Goal: Information Seeking & Learning: Find specific fact

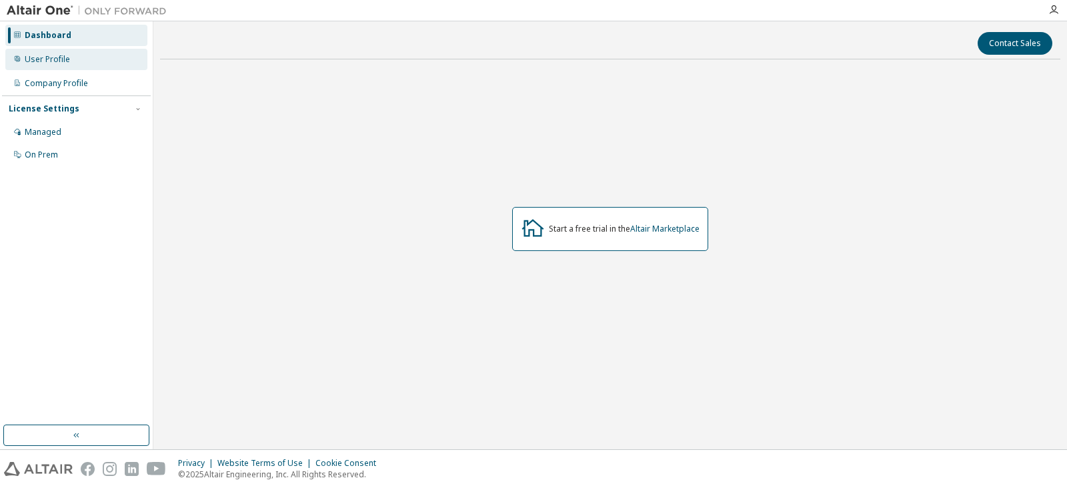
click at [99, 62] on div "User Profile" at bounding box center [76, 59] width 142 height 21
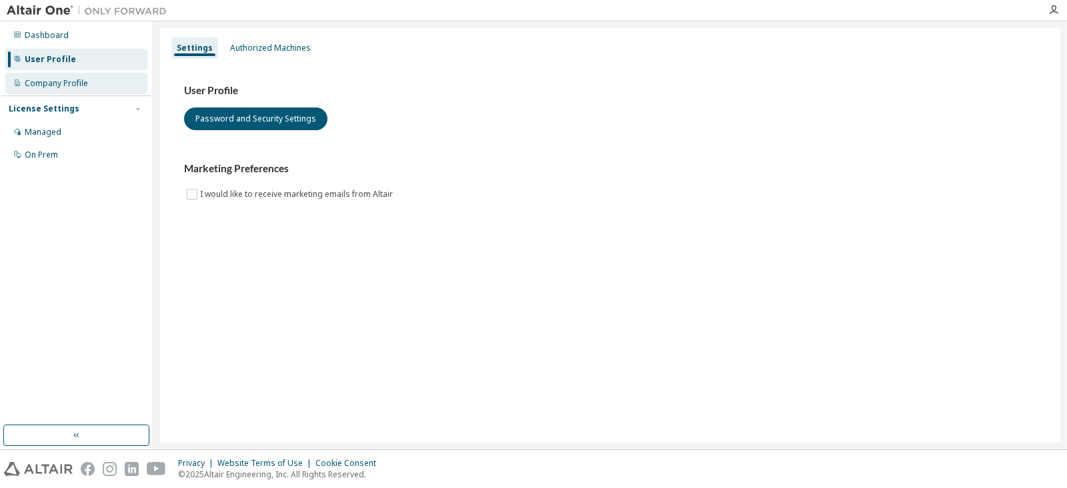
click at [99, 89] on div "Company Profile" at bounding box center [76, 83] width 142 height 21
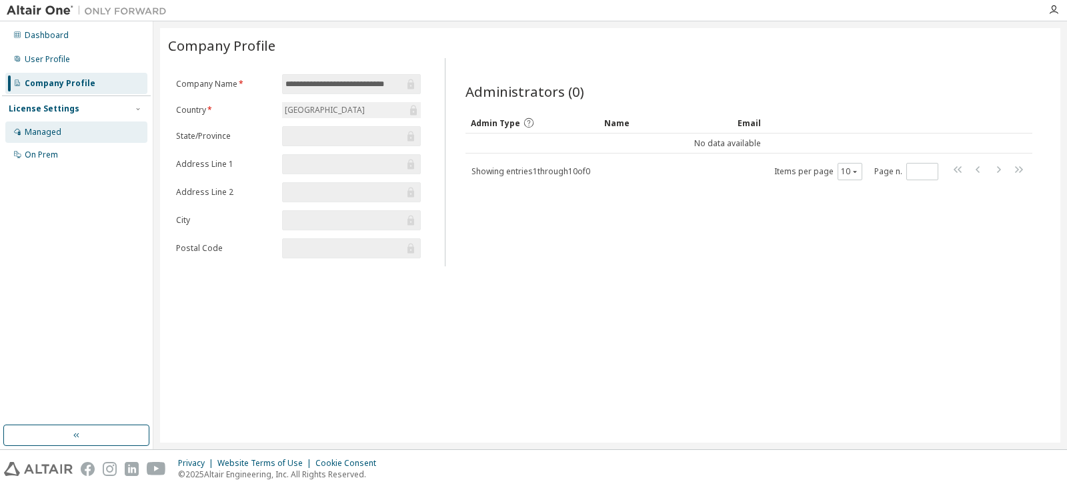
click at [99, 131] on div "Managed" at bounding box center [76, 131] width 142 height 21
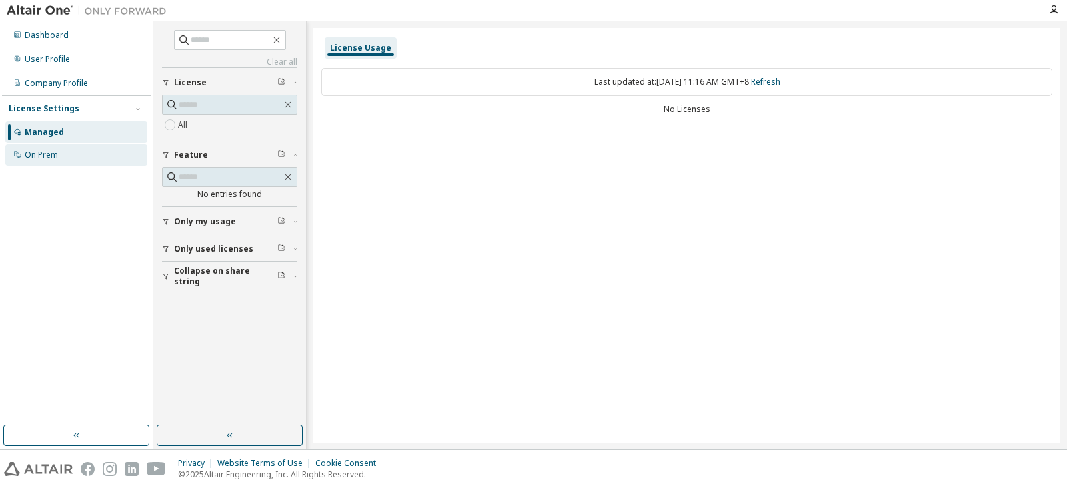
click at [97, 148] on div "On Prem" at bounding box center [76, 154] width 142 height 21
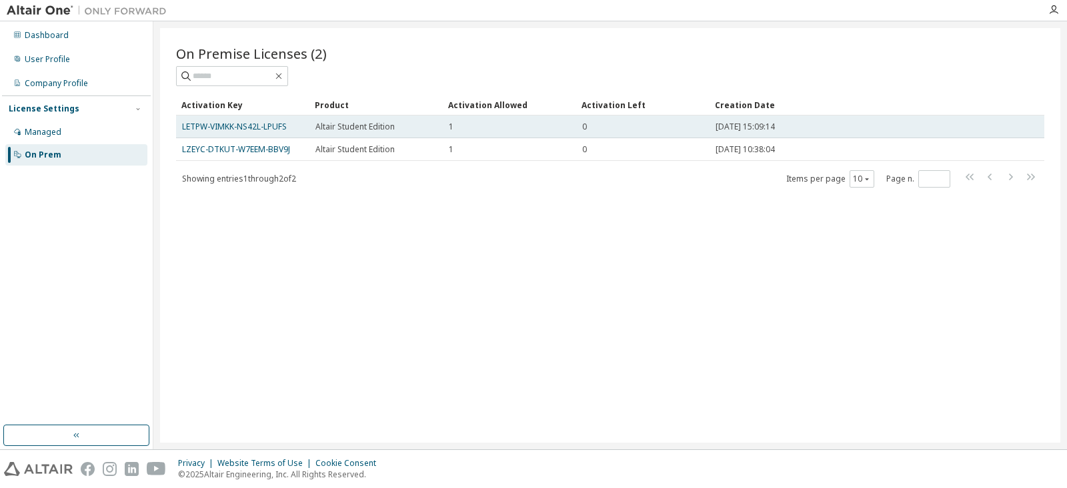
click at [380, 130] on span "Altair Student Edition" at bounding box center [354, 126] width 79 height 11
click at [255, 122] on link "LETPW-VIMKK-NS42L-LPUFS" at bounding box center [234, 126] width 105 height 11
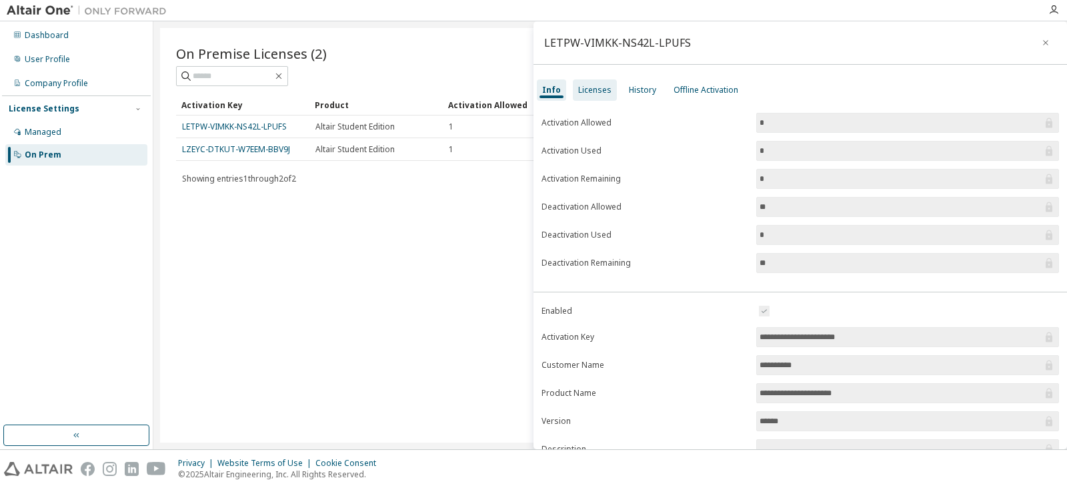
click at [575, 96] on div "Licenses" at bounding box center [595, 89] width 44 height 21
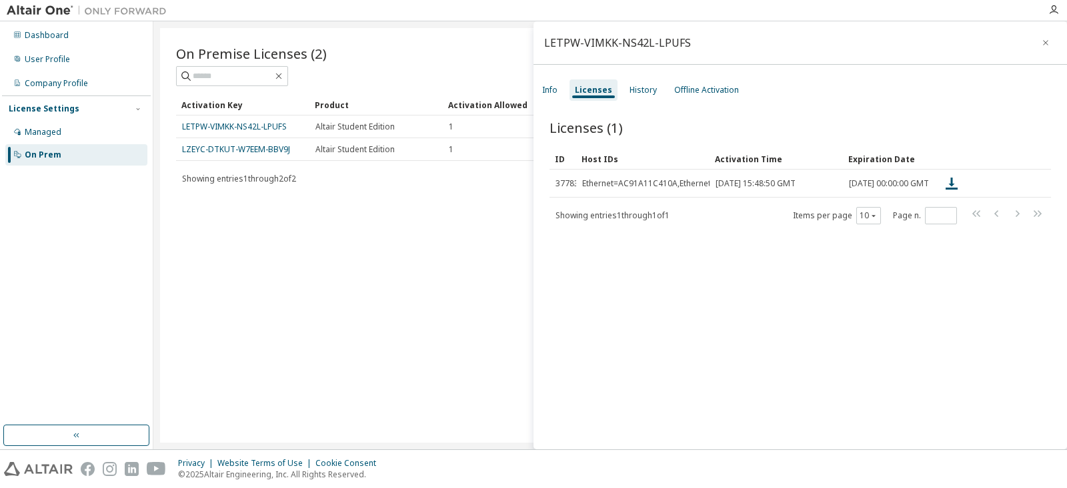
click at [658, 96] on div "Info Licenses History Offline Activation" at bounding box center [801, 90] width 534 height 24
click at [648, 93] on div "History" at bounding box center [643, 90] width 27 height 11
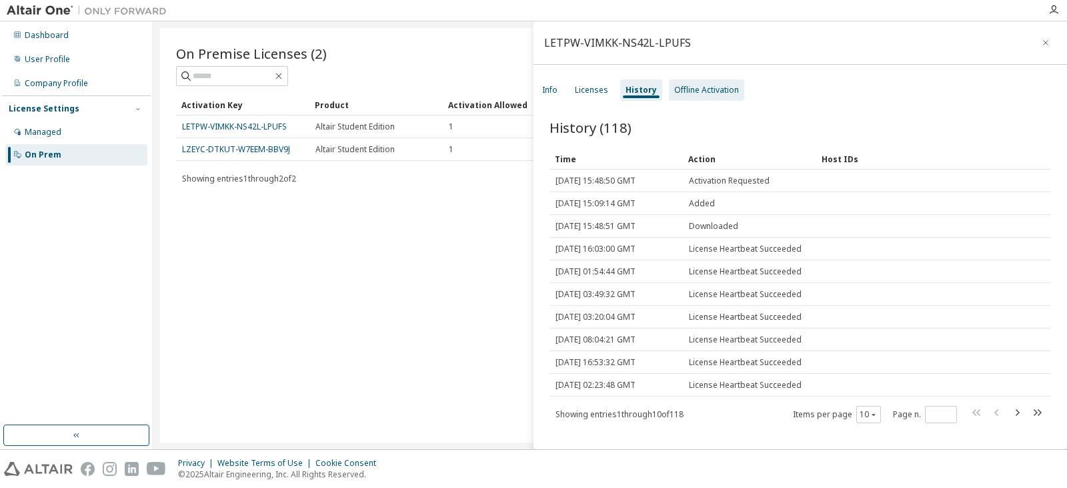
click at [718, 89] on div "Offline Activation" at bounding box center [706, 90] width 65 height 11
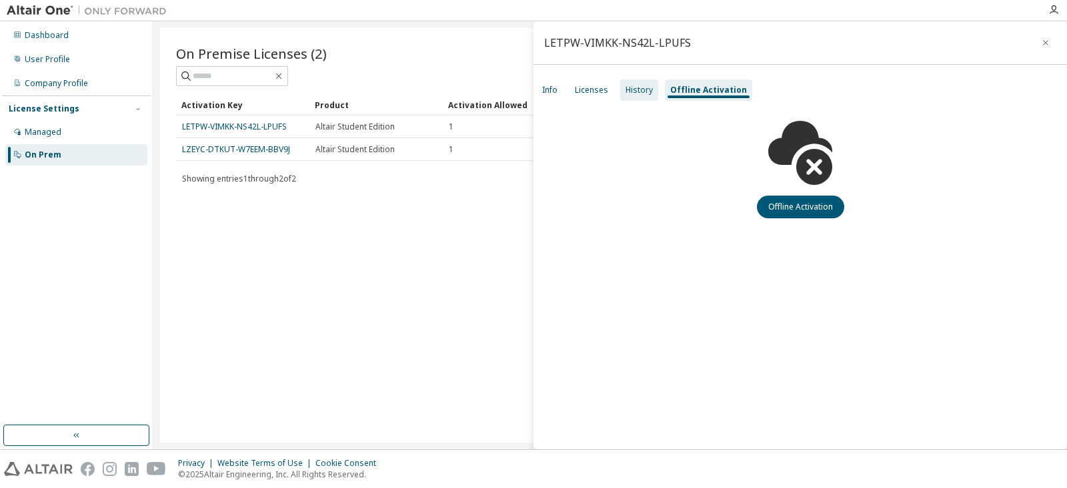
click at [630, 85] on div "History" at bounding box center [639, 90] width 27 height 11
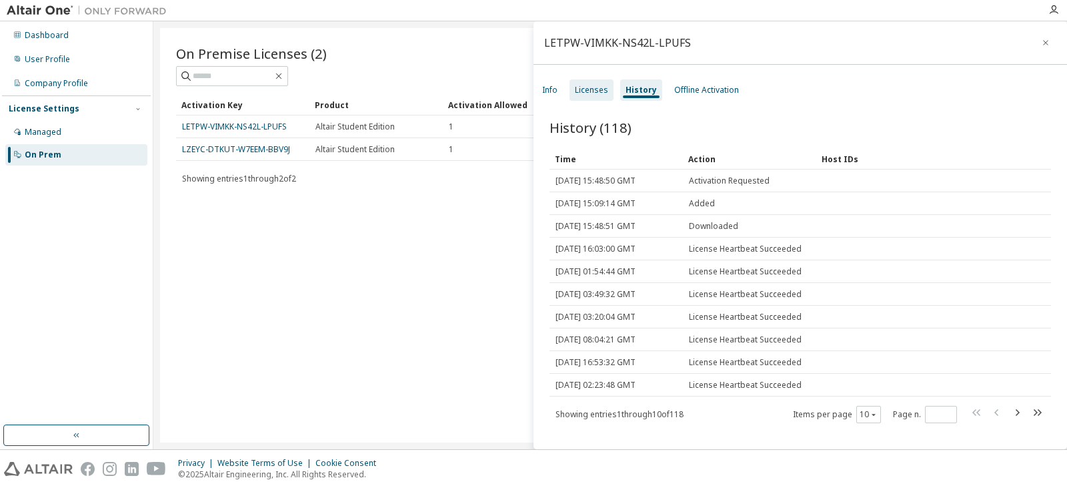
click at [602, 87] on div "Licenses" at bounding box center [591, 90] width 33 height 11
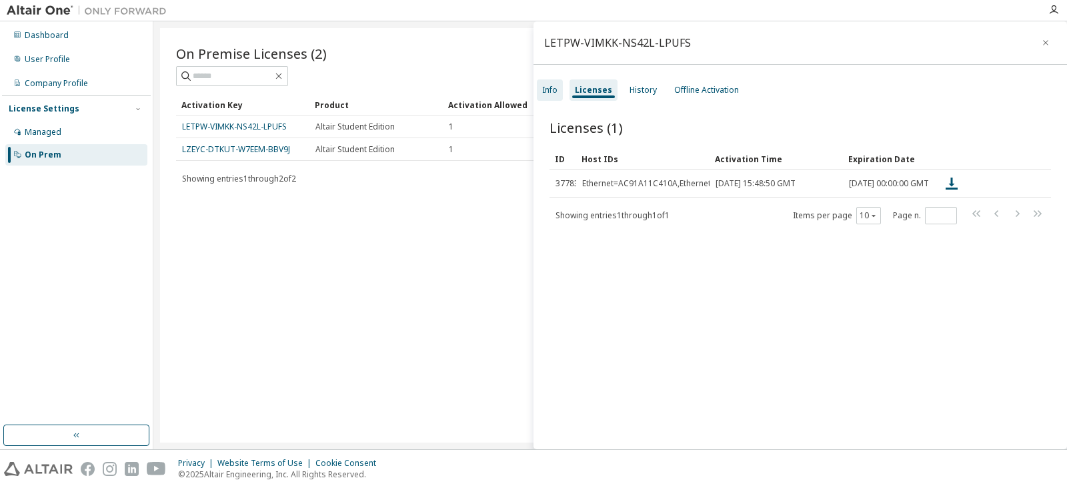
click at [542, 89] on div "Info" at bounding box center [549, 90] width 15 height 11
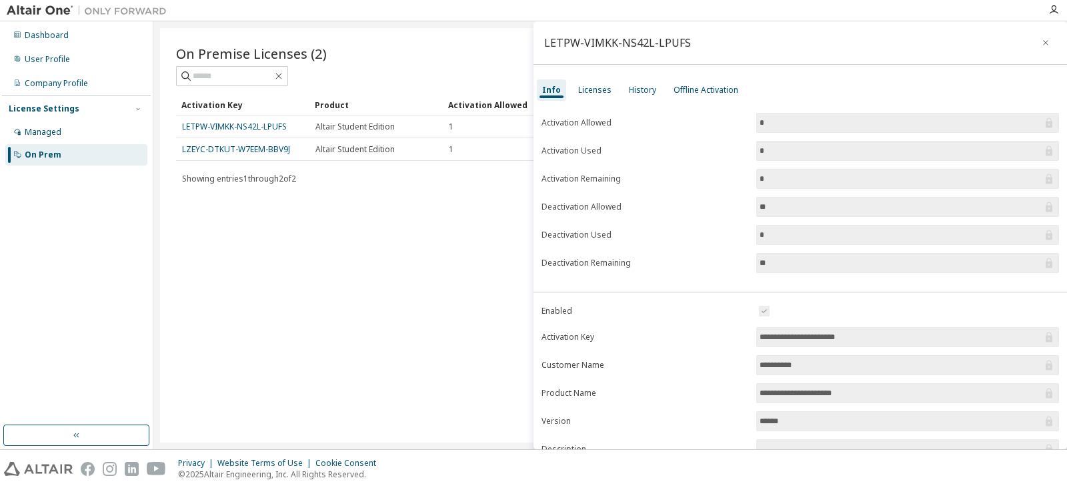
drag, startPoint x: 358, startPoint y: 237, endPoint x: 321, endPoint y: 233, distance: 37.6
click at [357, 238] on div "On Premise Licenses (2) Clear Load Save Save As Field Operator Value Select fil…" at bounding box center [610, 235] width 900 height 414
click at [1046, 43] on button "button" at bounding box center [1045, 42] width 21 height 21
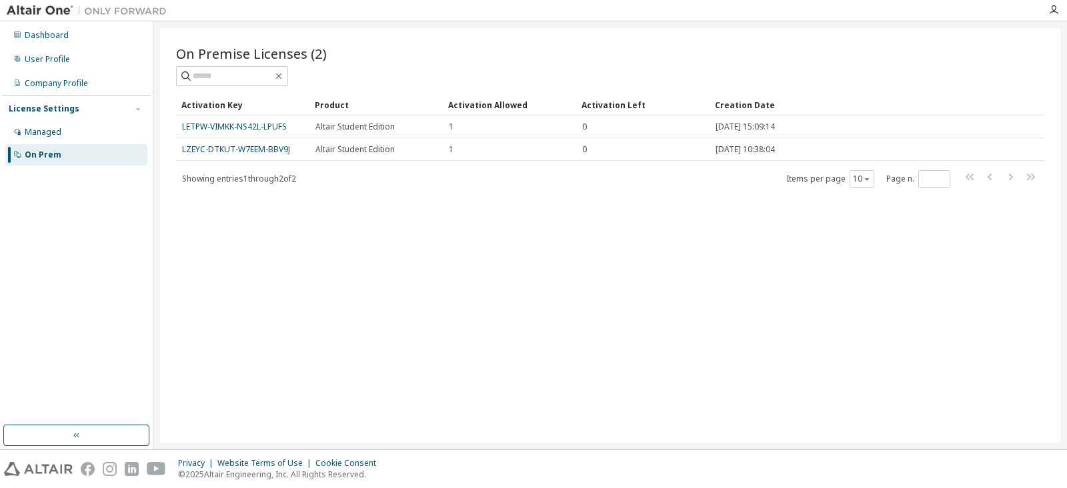
click at [275, 250] on div "On Premise Licenses (2) Clear Load Save Save As Field Operator Value Select fil…" at bounding box center [610, 235] width 900 height 414
click at [87, 38] on div "Dashboard" at bounding box center [76, 35] width 142 height 21
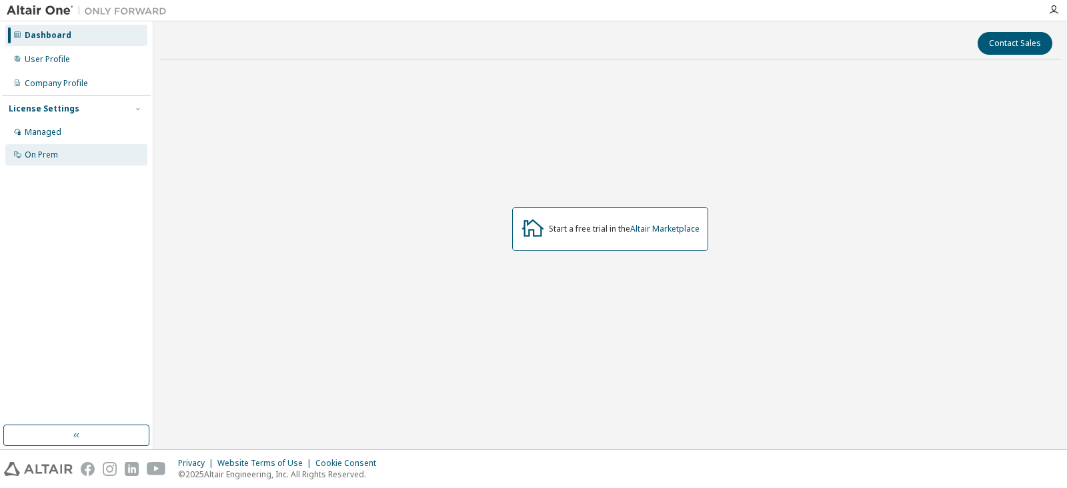
click at [30, 158] on div "On Prem" at bounding box center [41, 154] width 33 height 11
